Goal: Check status: Check status

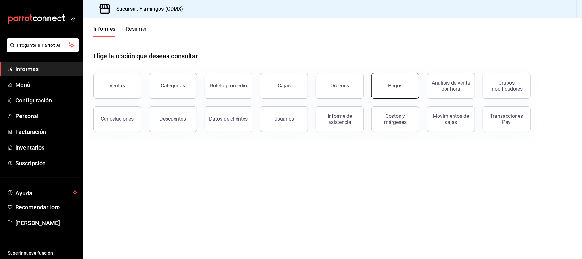
click at [389, 79] on button "Pagos" at bounding box center [396, 86] width 48 height 26
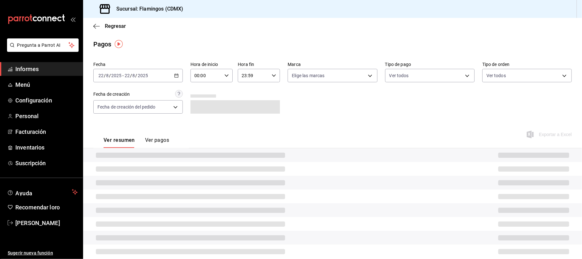
click at [174, 76] on icon "button" at bounding box center [176, 75] width 4 height 4
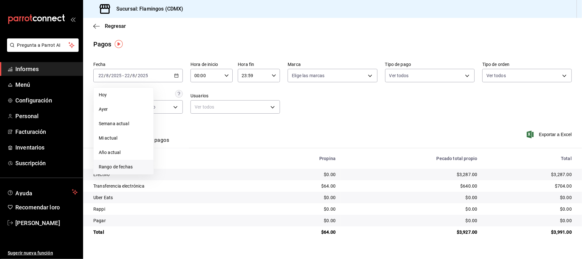
click at [116, 169] on font "Rango de fechas" at bounding box center [116, 166] width 34 height 5
click at [201, 159] on font "21" at bounding box center [201, 160] width 4 height 4
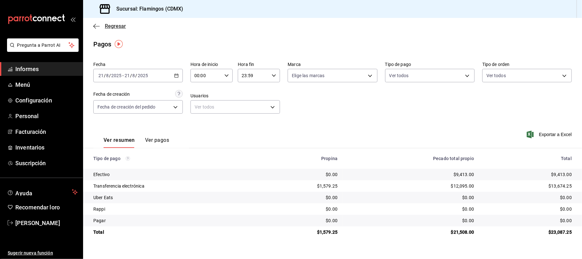
click at [114, 27] on font "Regresar" at bounding box center [115, 26] width 21 height 6
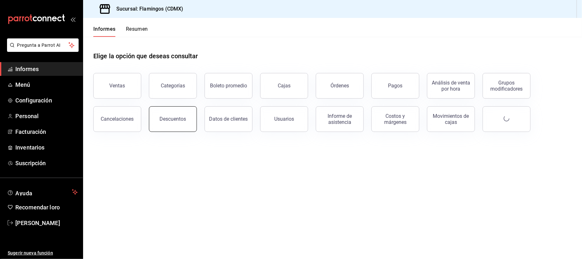
click at [181, 116] on button "Descuentos" at bounding box center [173, 119] width 48 height 26
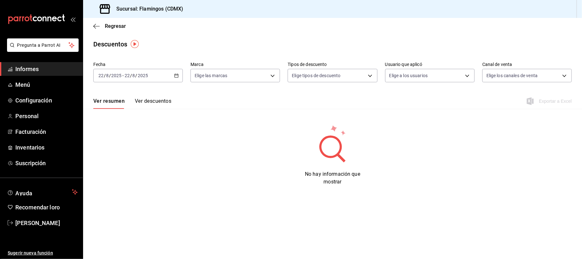
click at [174, 78] on div "[DATE] [DATE] - [DATE] [DATE]" at bounding box center [138, 75] width 90 height 13
click at [114, 110] on span "Ayer" at bounding box center [124, 109] width 50 height 7
